Goal: Task Accomplishment & Management: Manage account settings

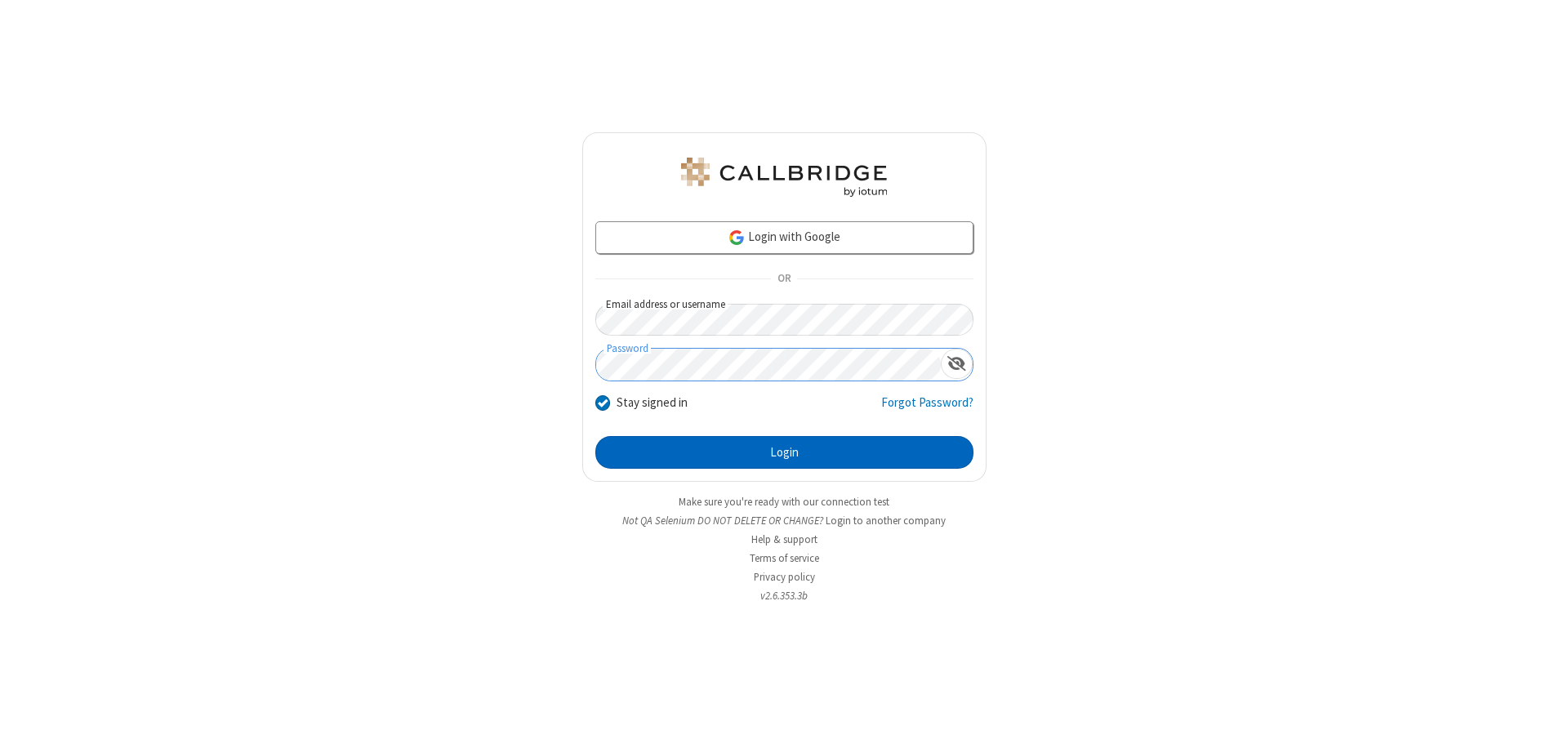
click at [784, 453] on button "Login" at bounding box center [784, 453] width 378 height 33
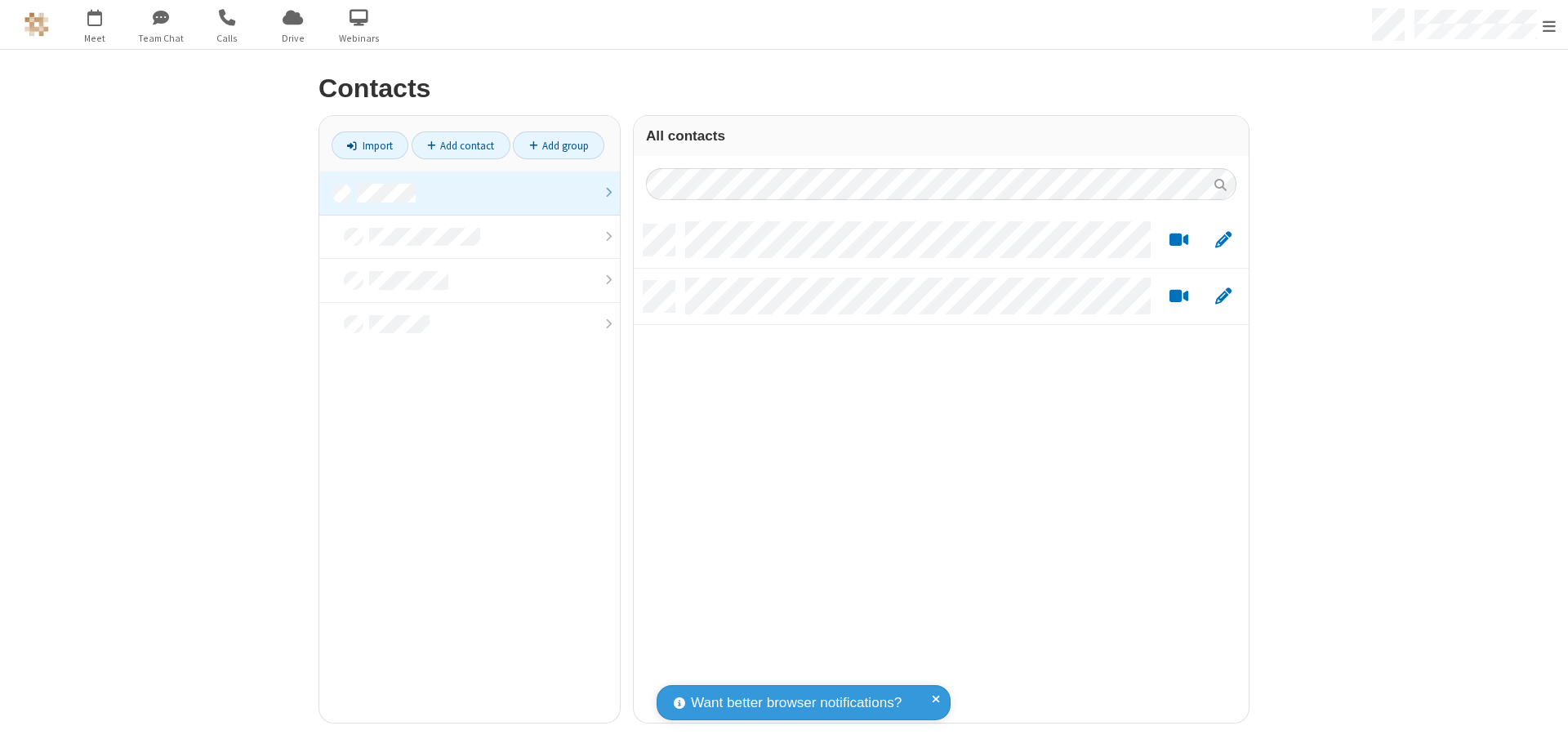
click at [470, 193] on link at bounding box center [470, 193] width 301 height 44
click at [460, 146] on link "Add contact" at bounding box center [460, 145] width 99 height 28
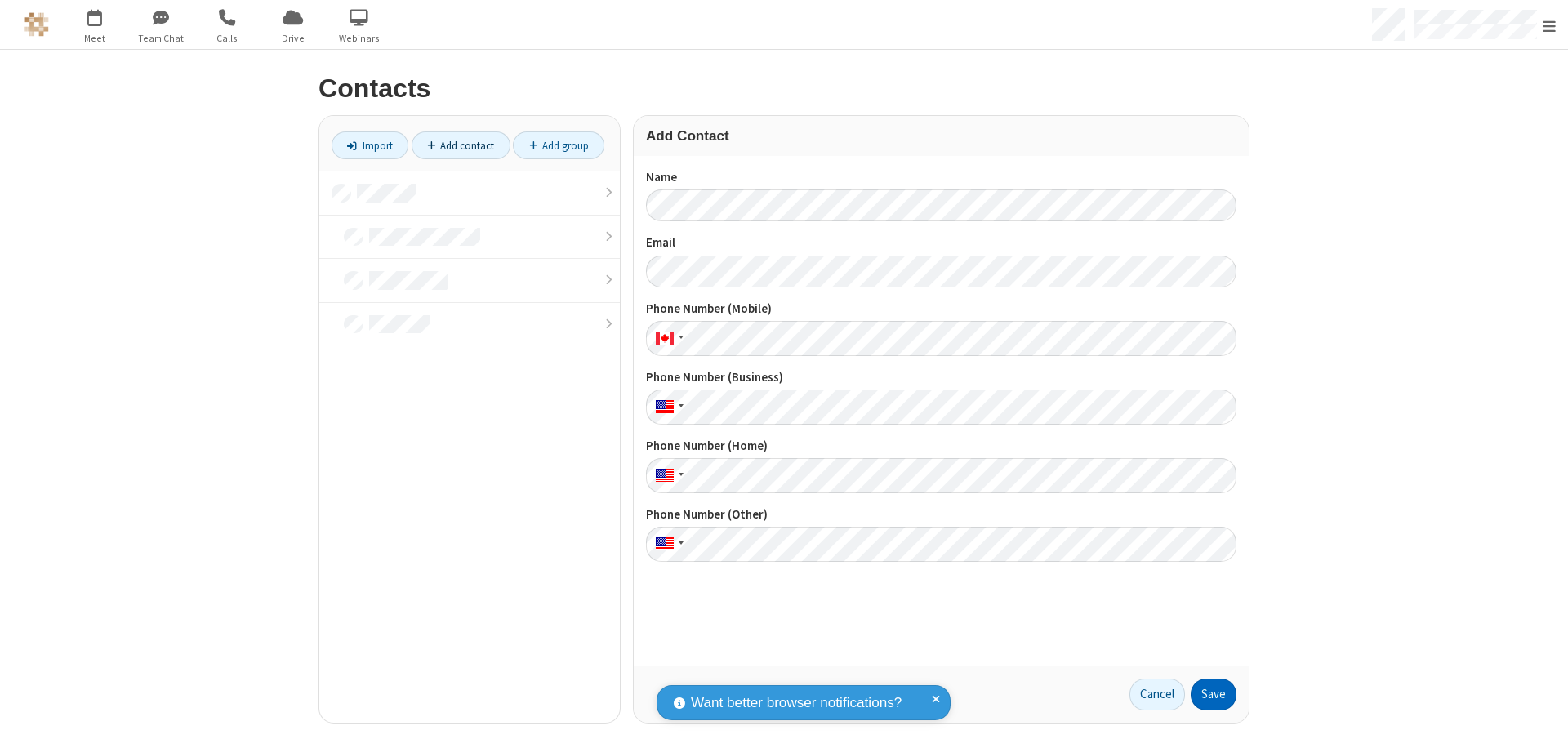
click at [1214, 694] on button "Save" at bounding box center [1214, 695] width 46 height 33
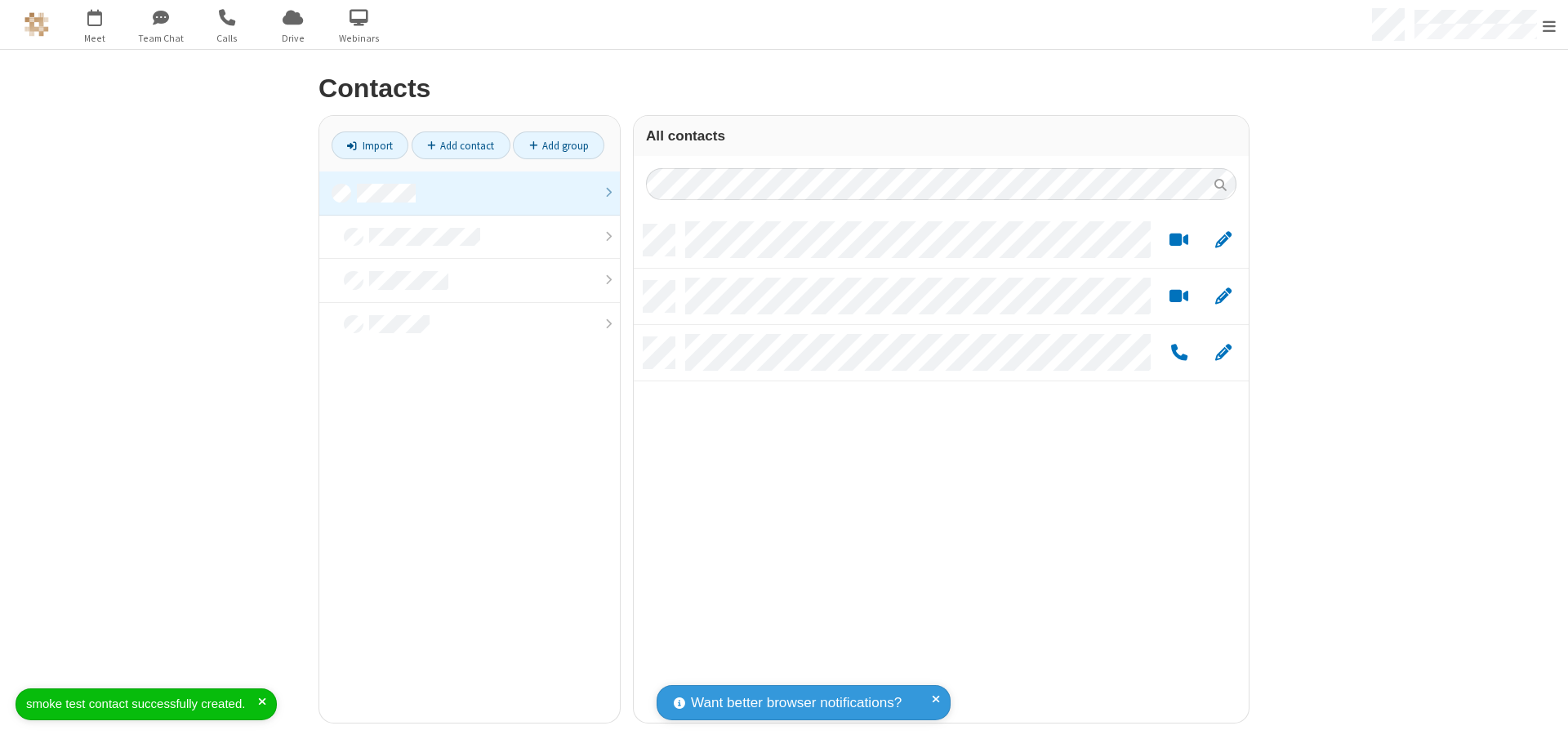
scroll to position [498, 603]
click at [460, 146] on link "Add contact" at bounding box center [460, 145] width 99 height 28
